Goal: Task Accomplishment & Management: Manage account settings

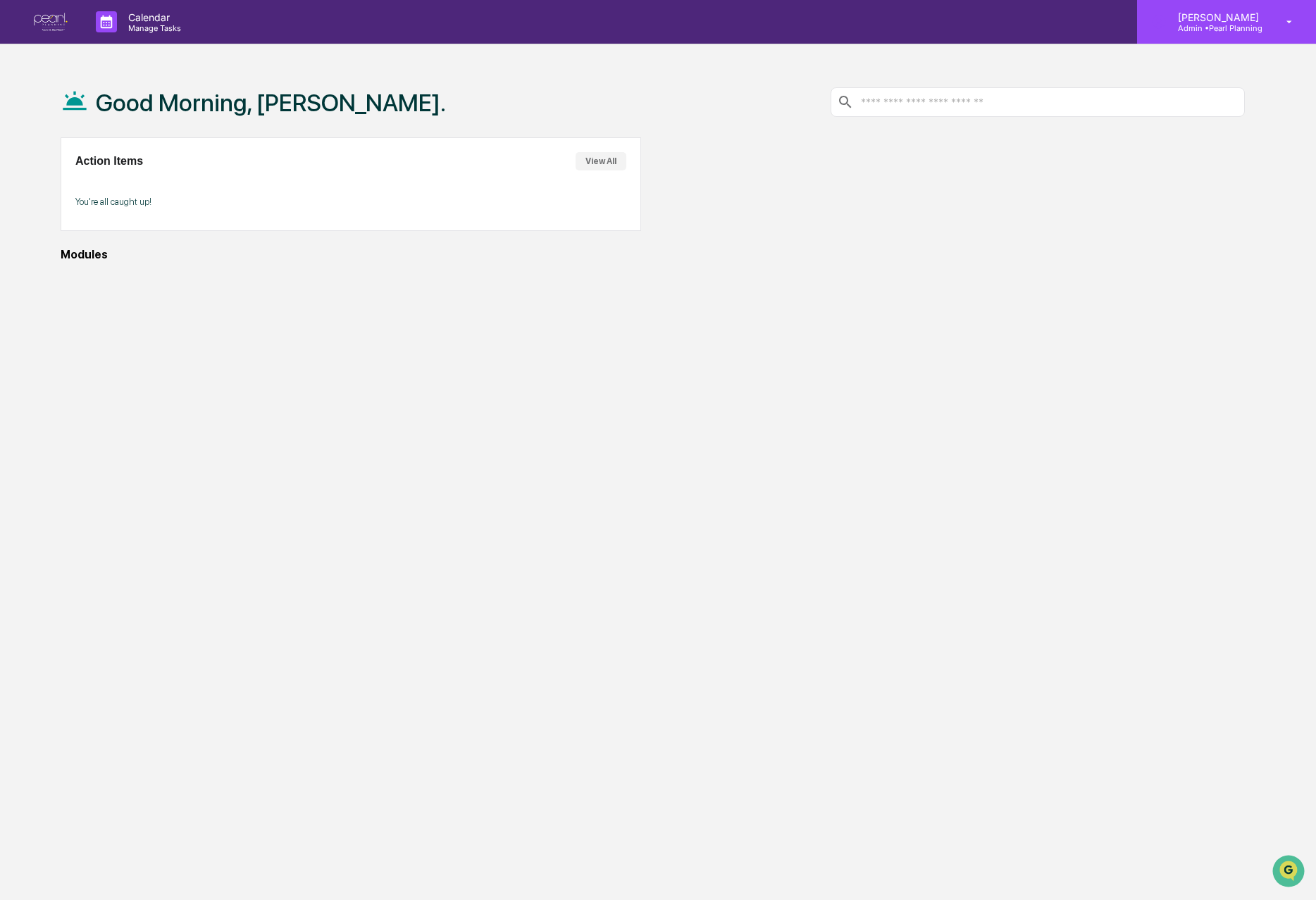
click at [1240, 31] on p "Admin • Pearl Planning" at bounding box center [1216, 28] width 99 height 10
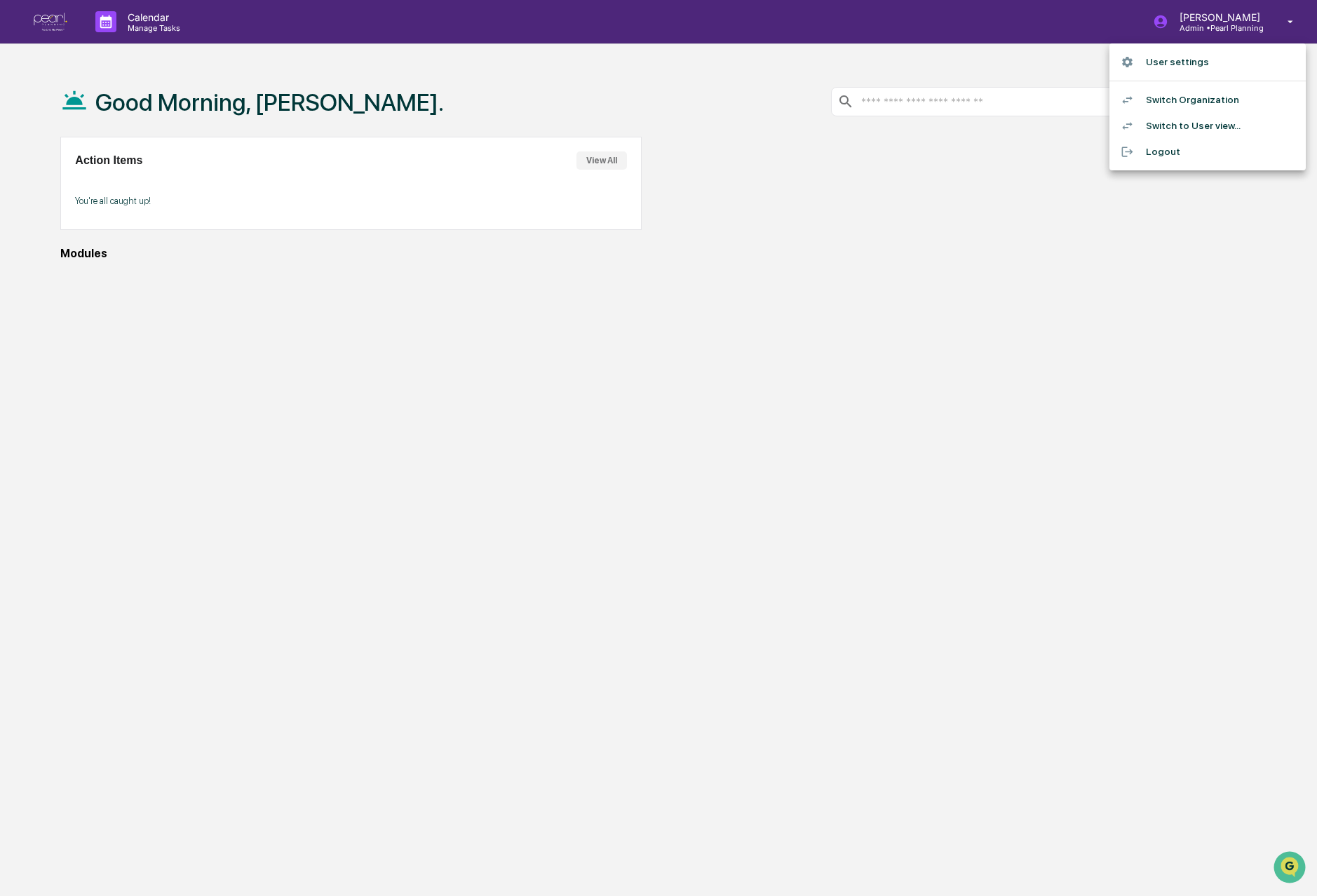
click at [490, 98] on div at bounding box center [658, 448] width 1317 height 896
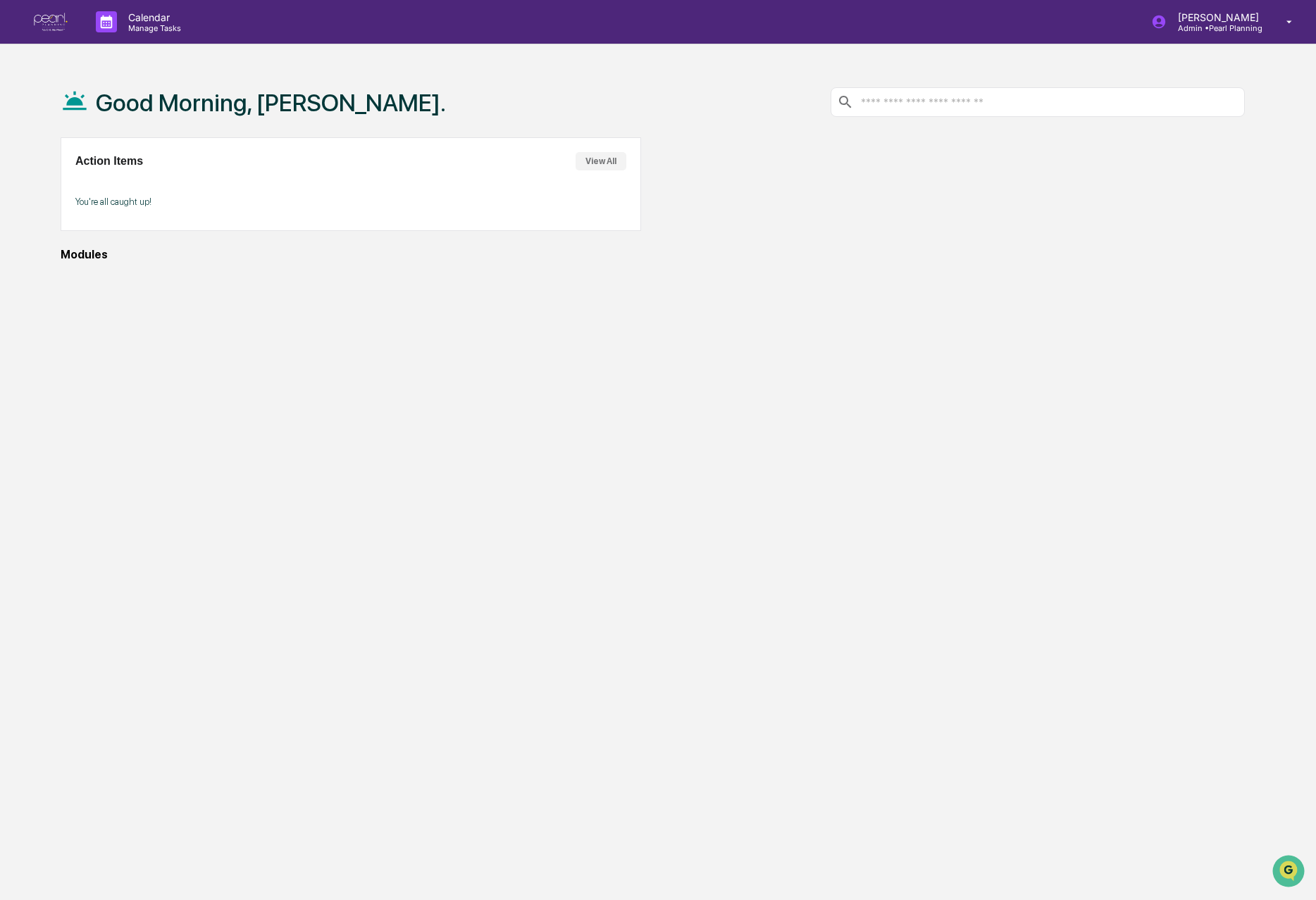
click at [82, 276] on div "Good Morning, [PERSON_NAME]. Action Items View All You're all caught up! Modules" at bounding box center [653, 517] width 1227 height 900
click at [97, 23] on icon at bounding box center [106, 21] width 21 height 21
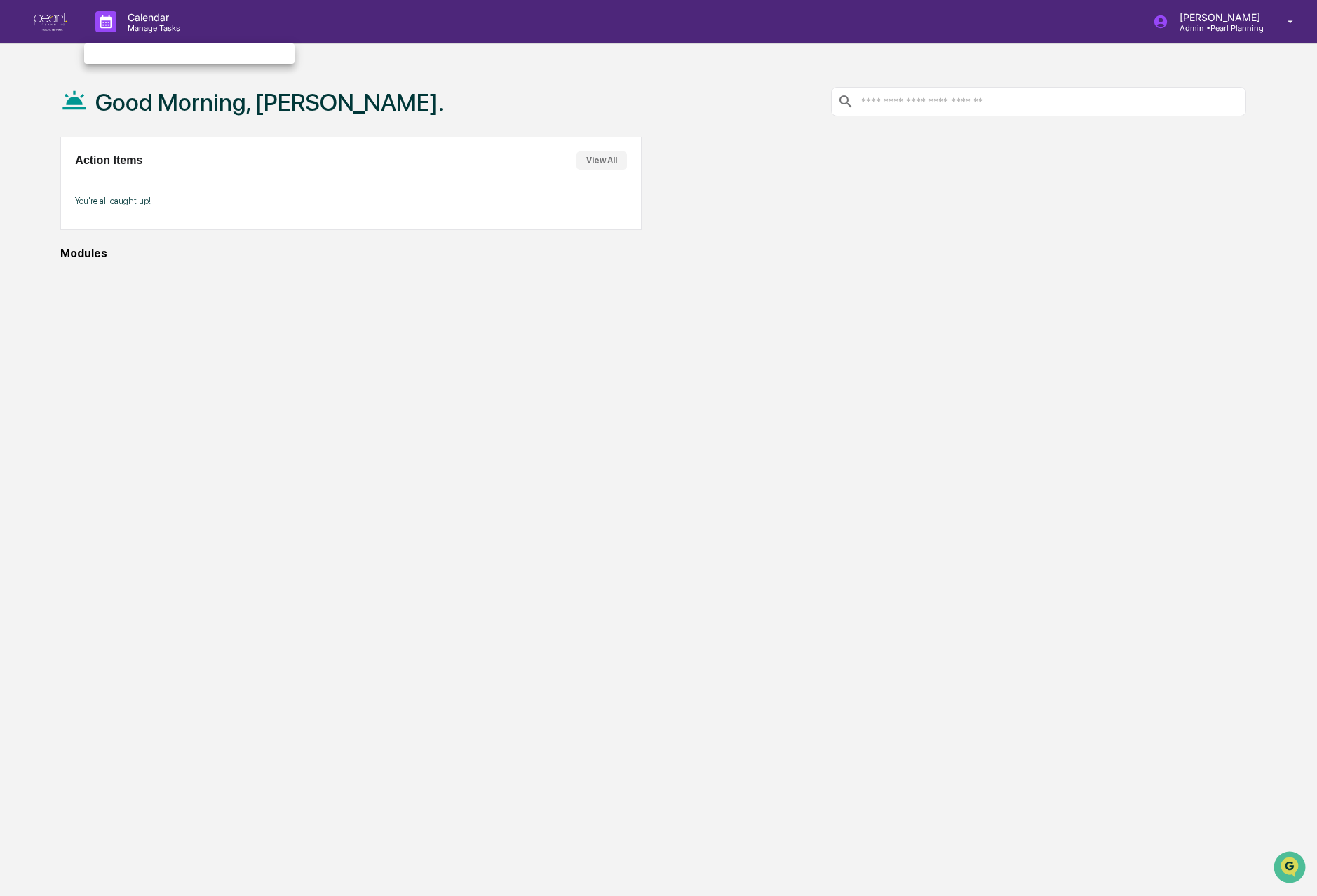
click at [156, 23] on div at bounding box center [658, 448] width 1317 height 896
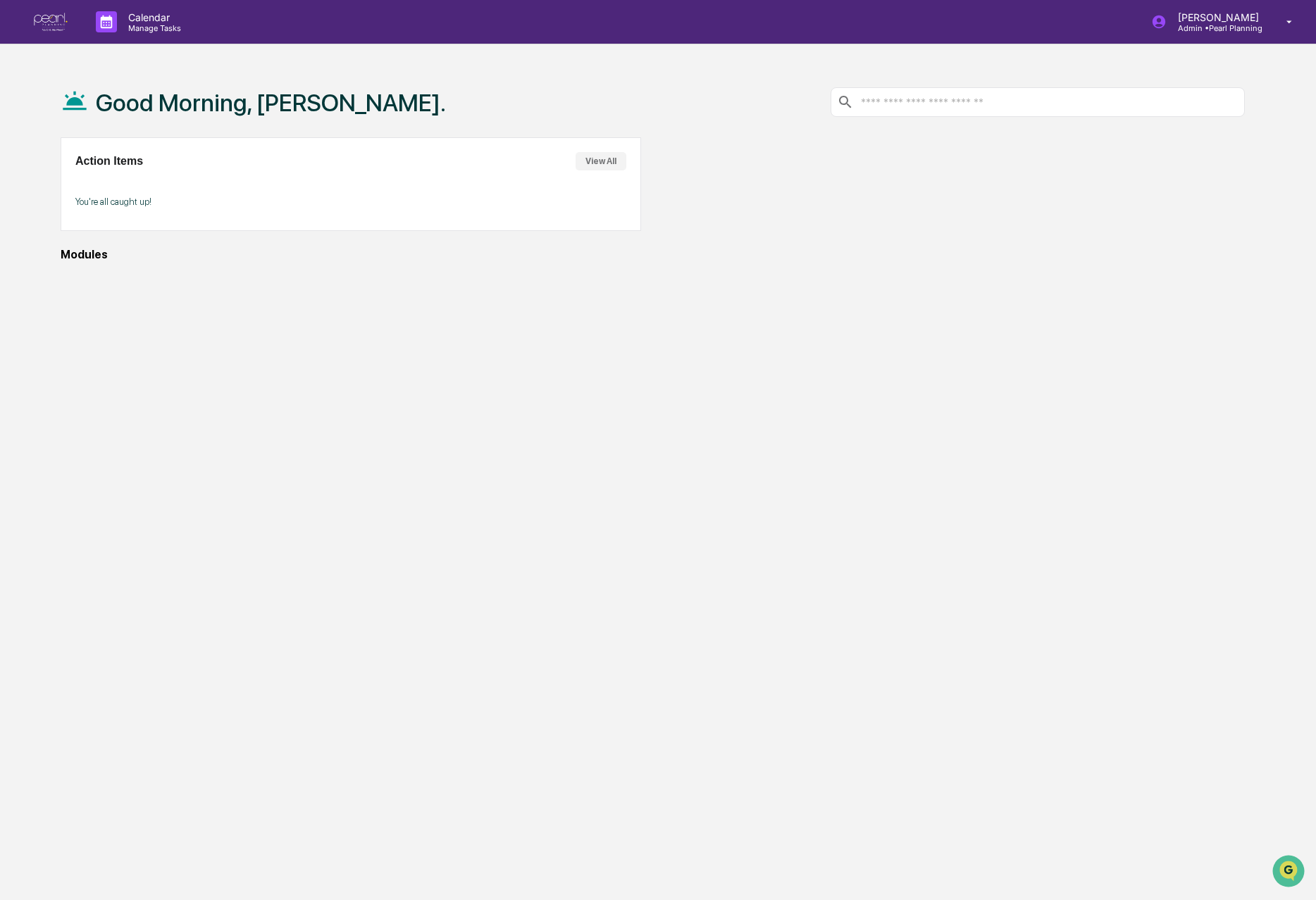
click at [917, 331] on div "Good Morning, [PERSON_NAME]. Action Items View All You're all caught up! Modules" at bounding box center [653, 517] width 1227 height 900
click at [1218, 21] on p "[PERSON_NAME]" at bounding box center [1216, 17] width 99 height 12
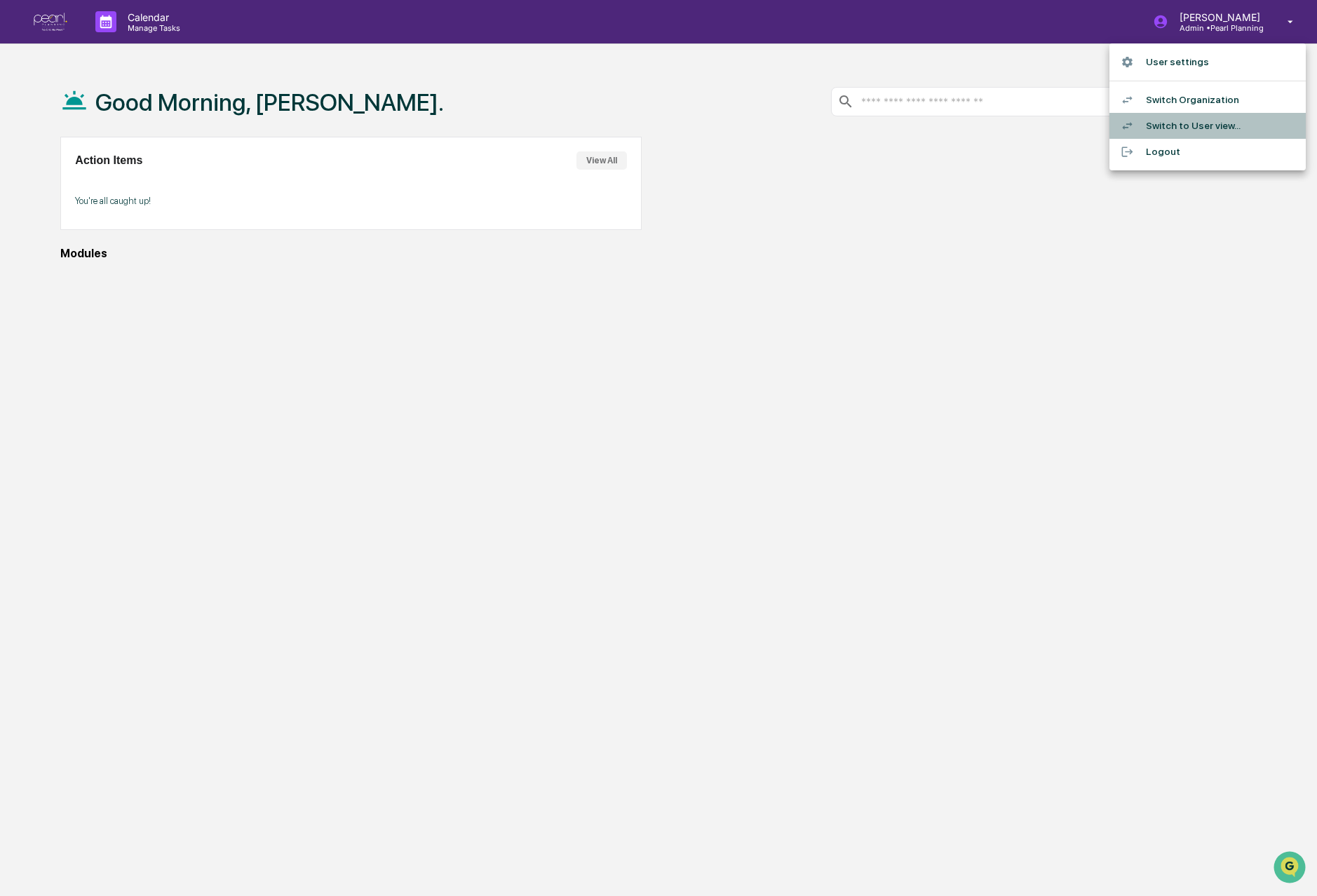
click at [1177, 116] on li "Switch to User view..." at bounding box center [1208, 125] width 196 height 26
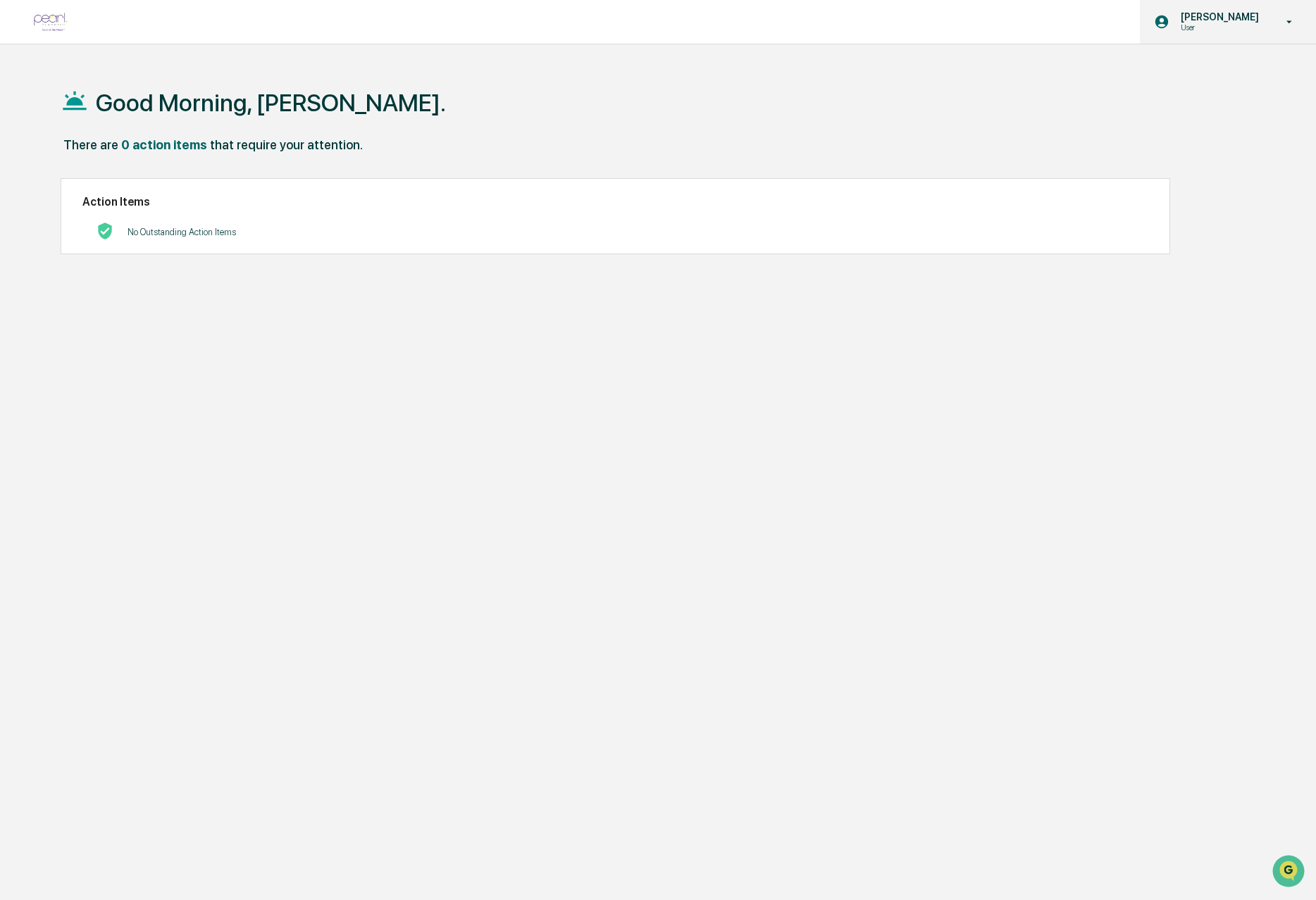
click at [1232, 19] on p "[PERSON_NAME]" at bounding box center [1217, 16] width 96 height 11
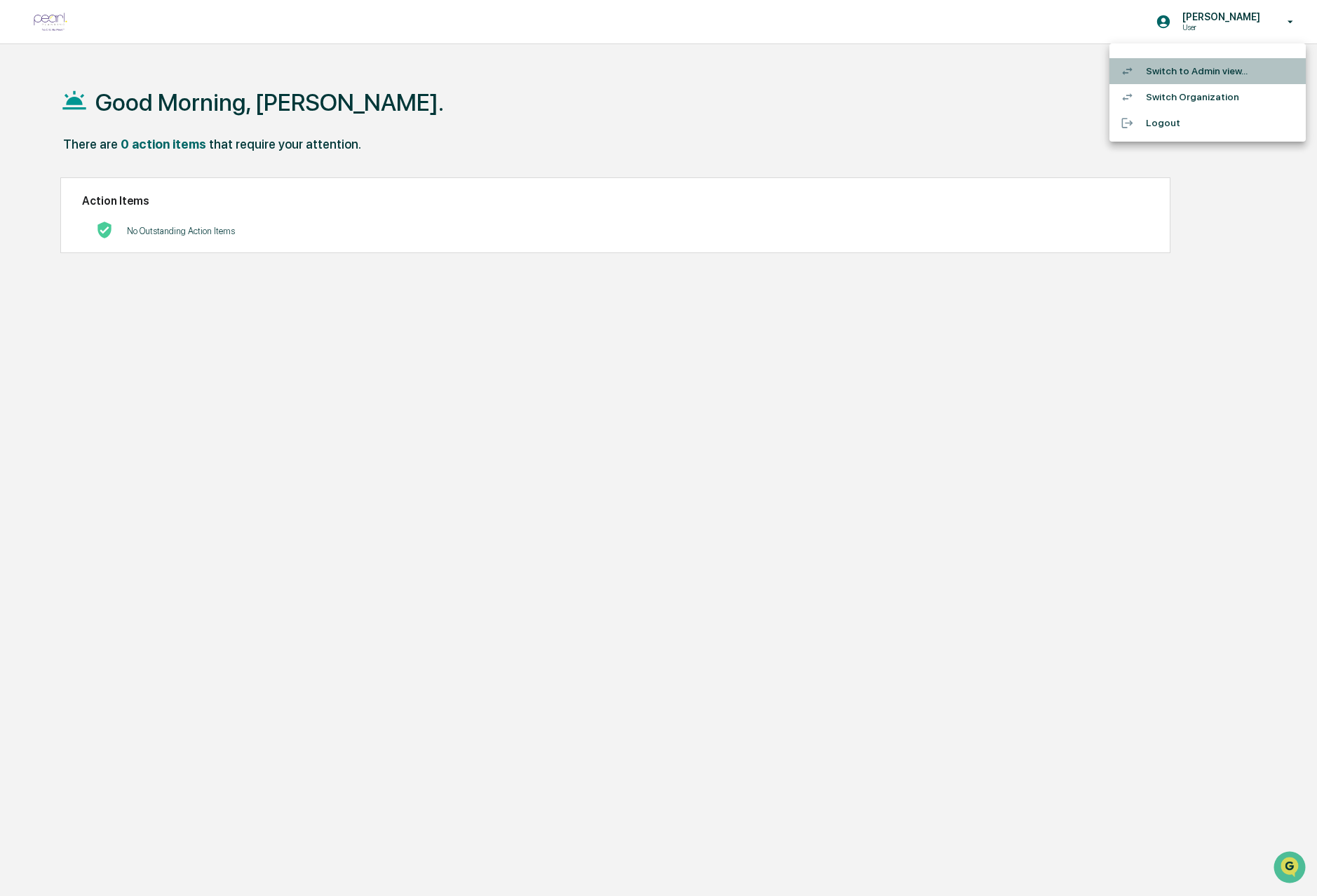
click at [1207, 72] on li "Switch to Admin view..." at bounding box center [1208, 71] width 196 height 26
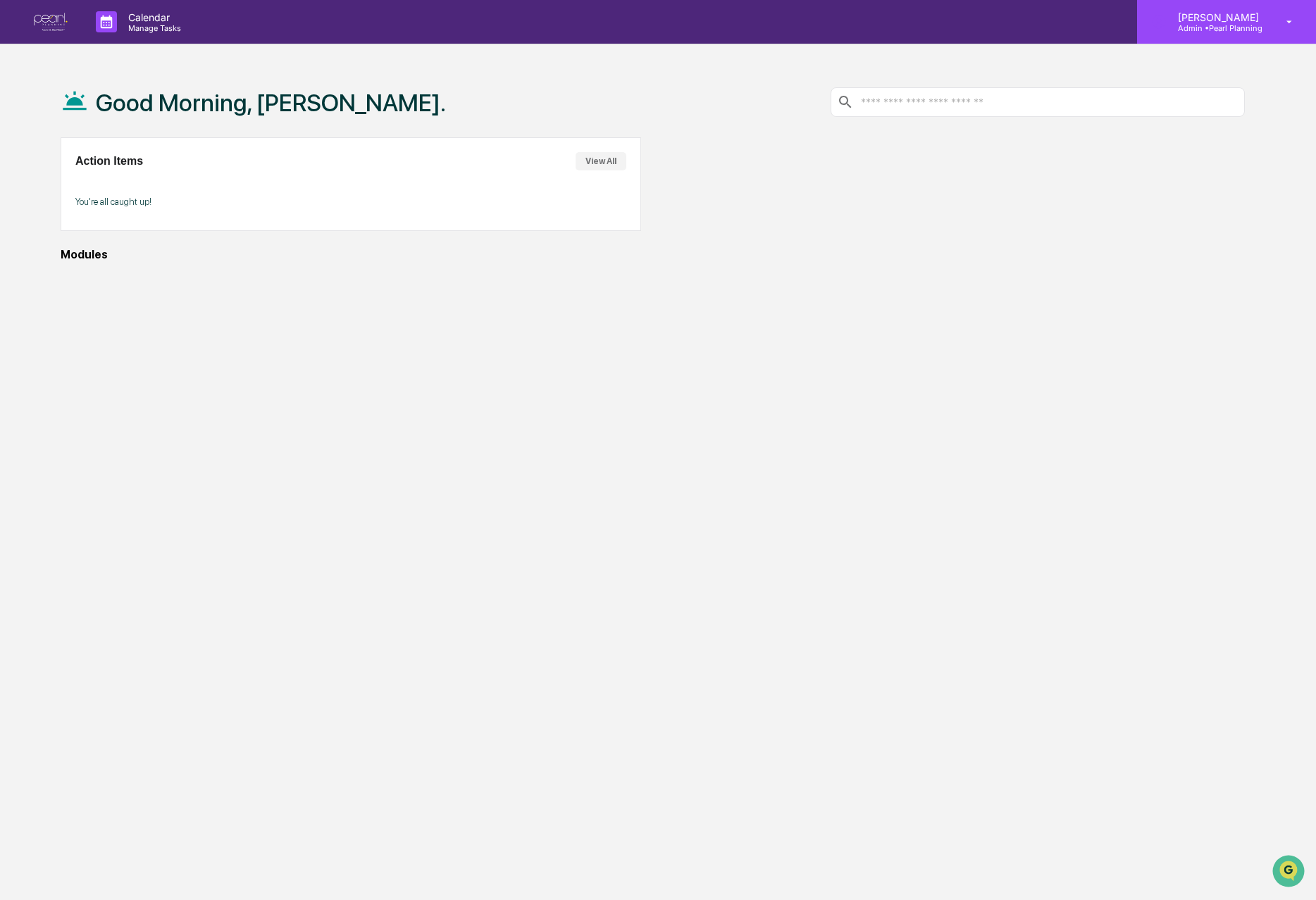
click at [1216, 16] on p "[PERSON_NAME]" at bounding box center [1216, 17] width 99 height 12
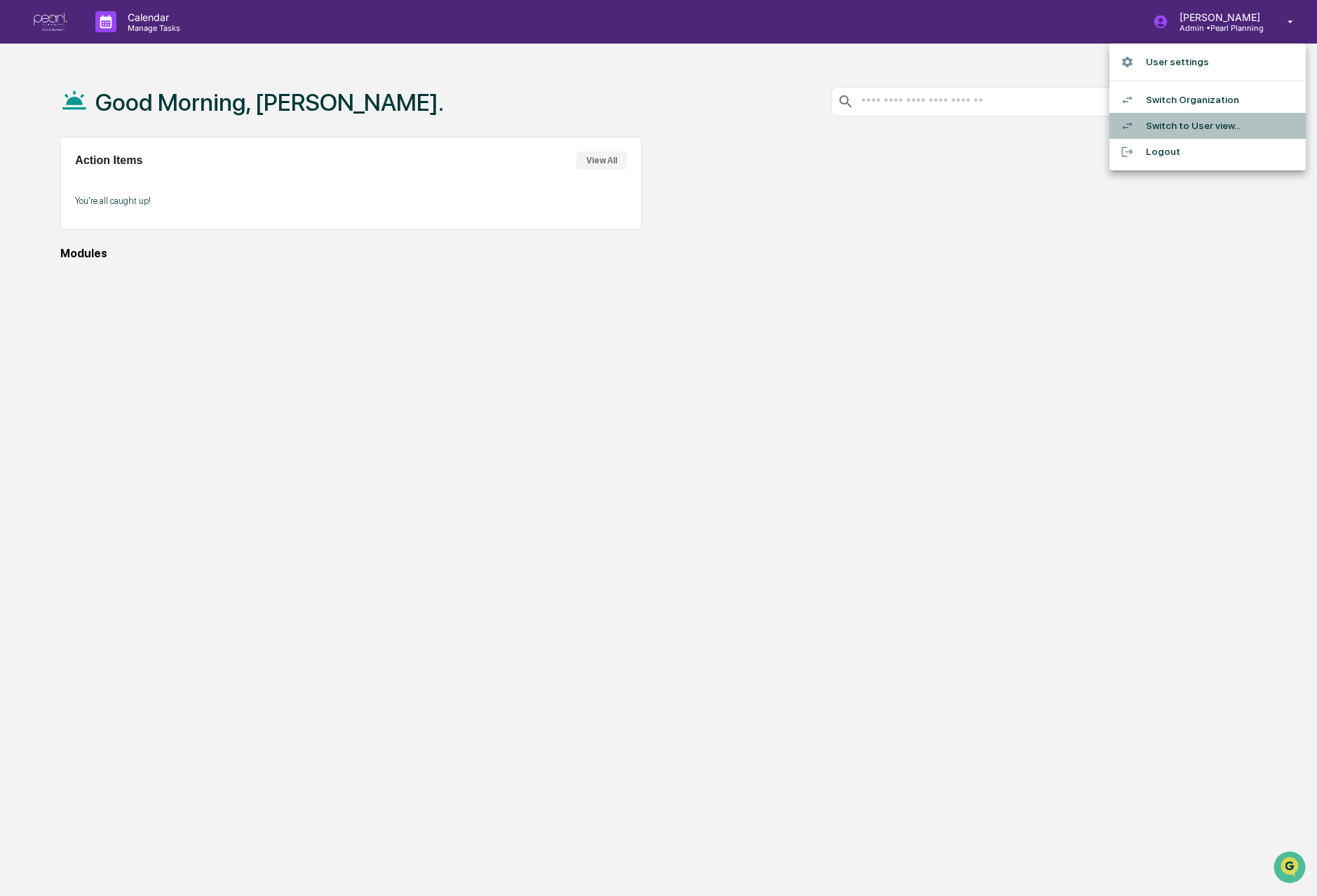
click at [1168, 124] on li "Switch to User view..." at bounding box center [1208, 125] width 196 height 26
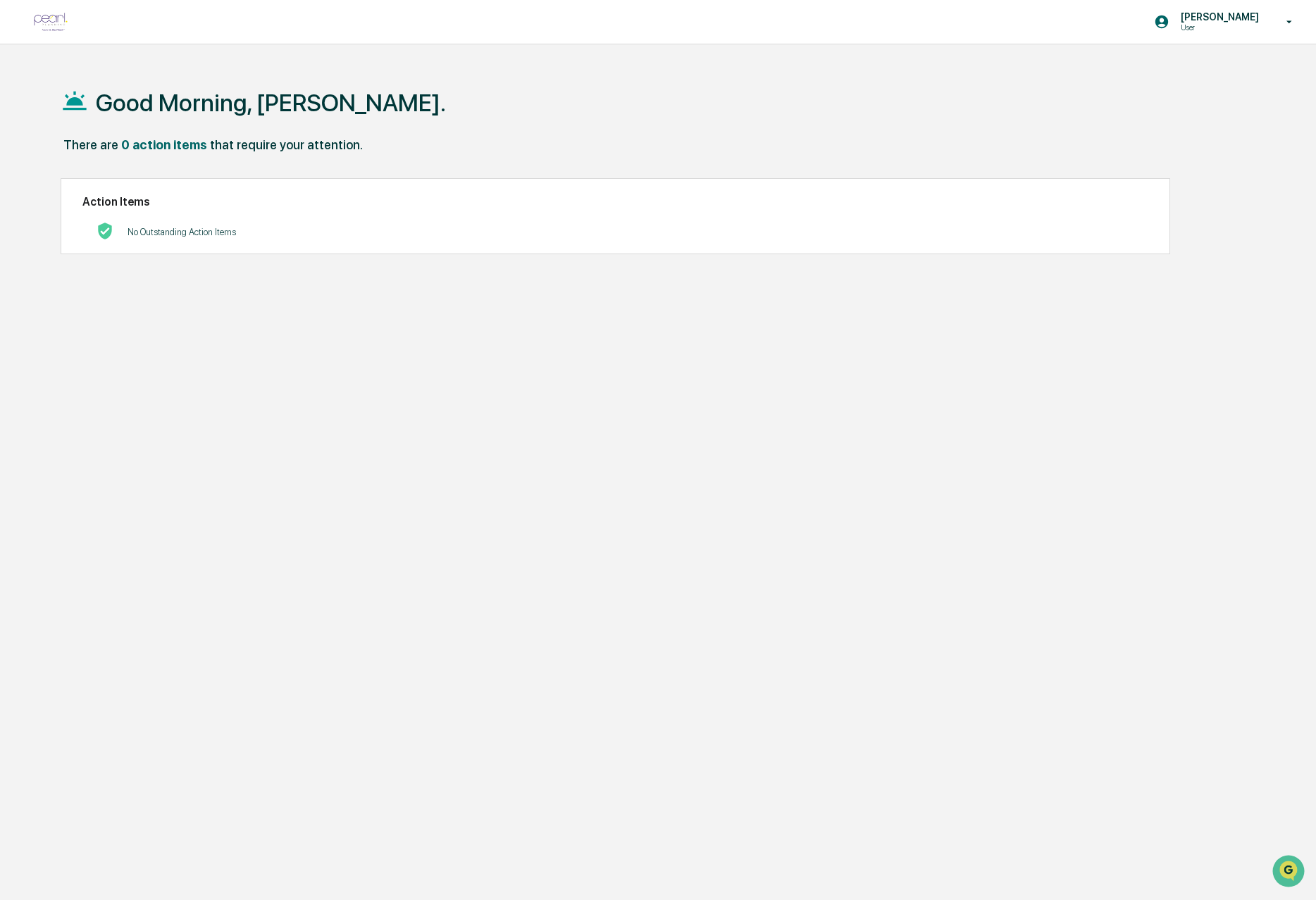
click at [57, 20] on img at bounding box center [51, 22] width 34 height 19
click at [1232, 21] on p "[PERSON_NAME]" at bounding box center [1217, 16] width 96 height 11
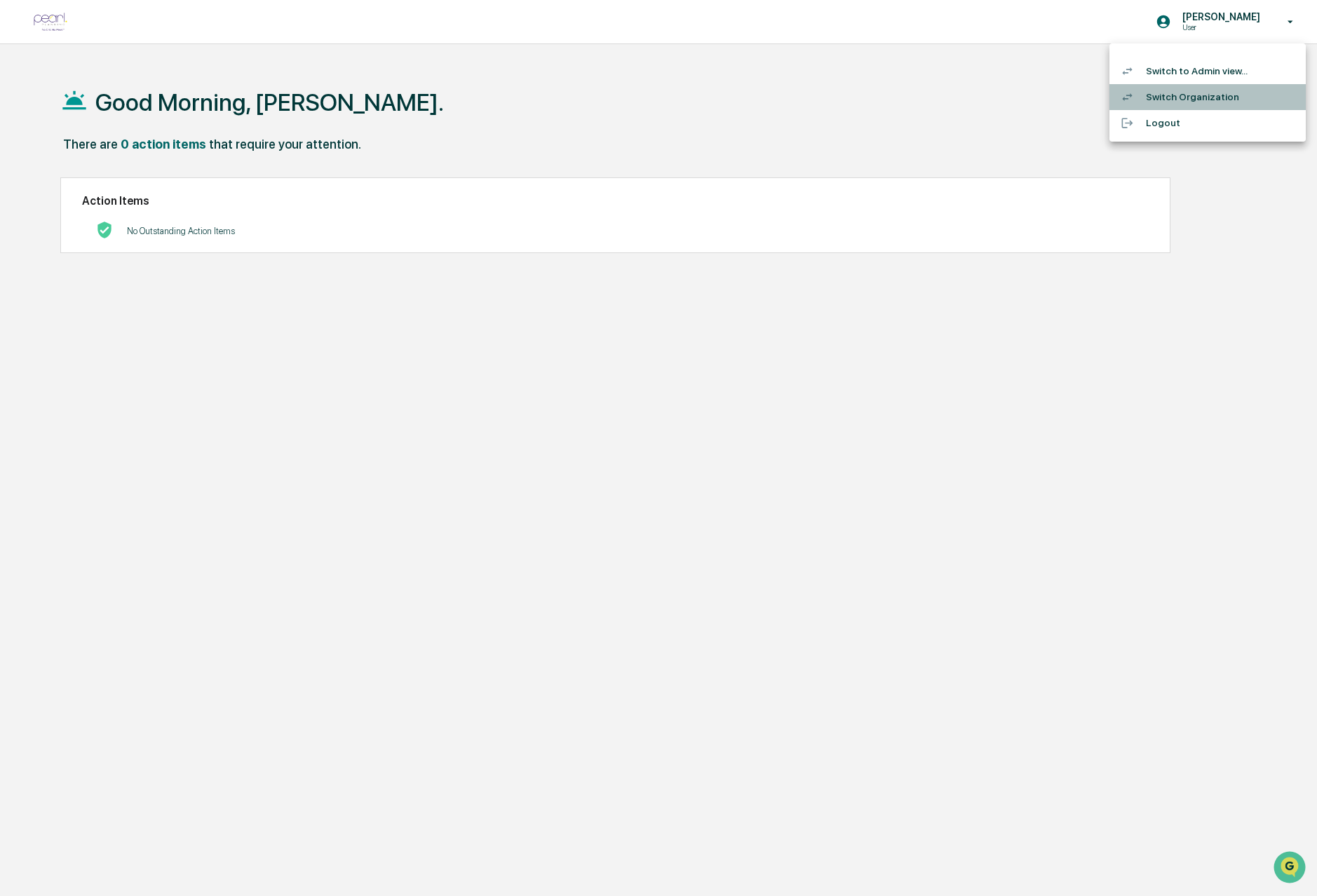
click at [1187, 95] on li "Switch Organization" at bounding box center [1208, 97] width 196 height 26
